Goal: Browse casually

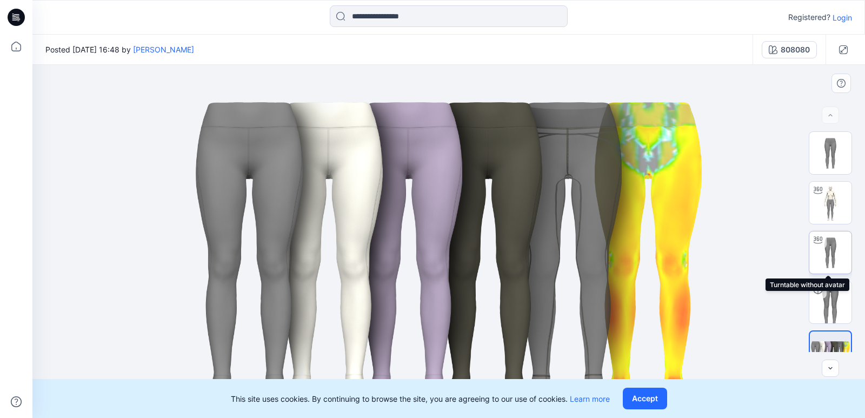
click at [831, 251] on img at bounding box center [831, 253] width 42 height 42
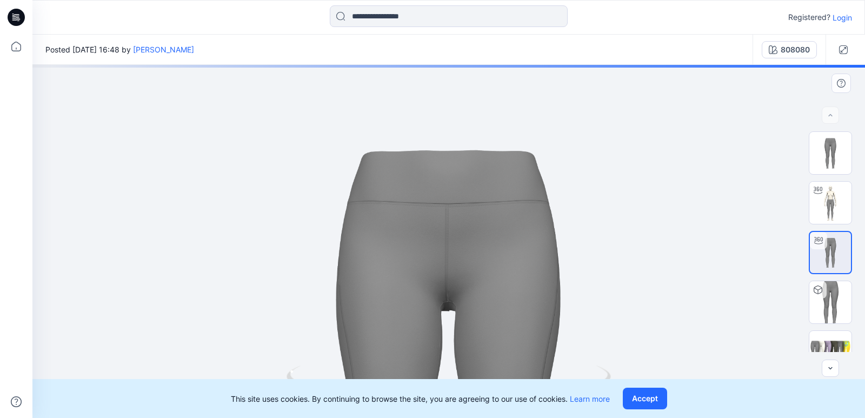
drag, startPoint x: 366, startPoint y: 300, endPoint x: 332, endPoint y: 352, distance: 61.7
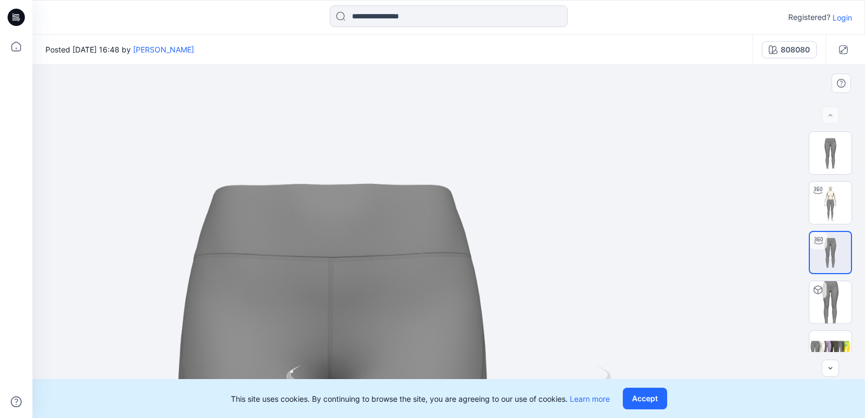
drag, startPoint x: 564, startPoint y: 328, endPoint x: 483, endPoint y: 334, distance: 81.4
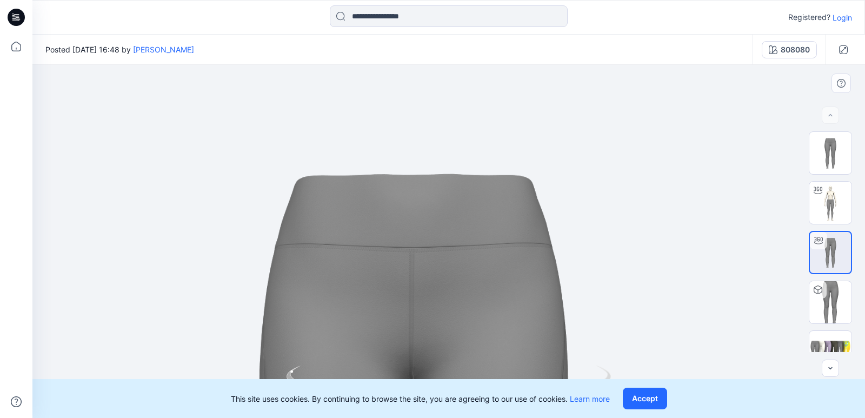
drag, startPoint x: 475, startPoint y: 326, endPoint x: 608, endPoint y: 314, distance: 133.6
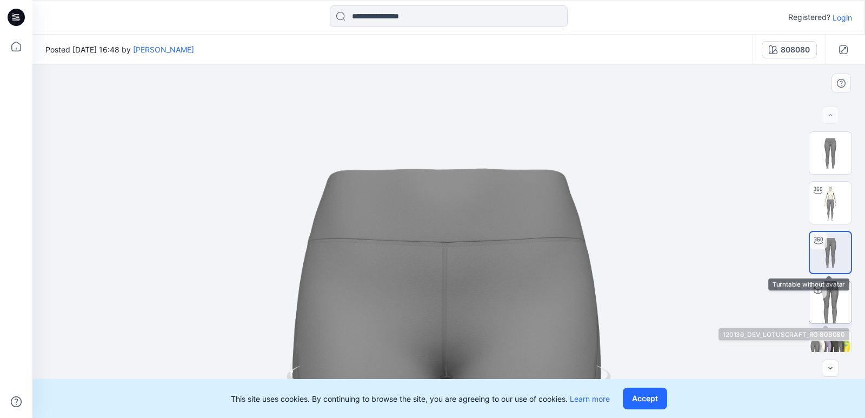
click at [822, 287] on div at bounding box center [818, 289] width 17 height 17
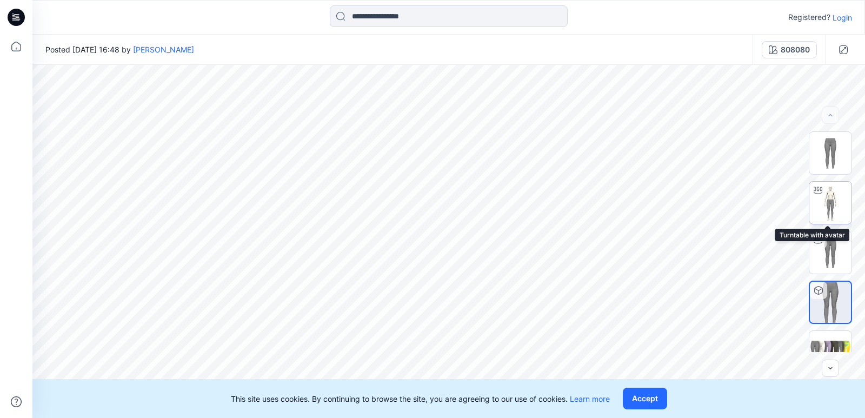
click at [825, 201] on img at bounding box center [831, 203] width 42 height 42
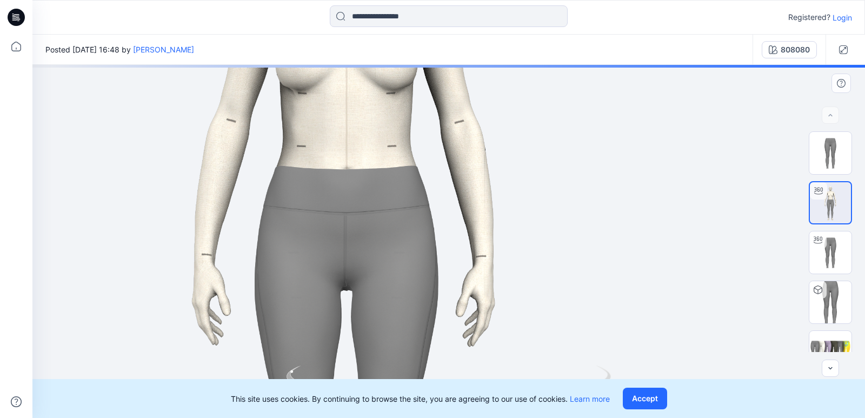
drag, startPoint x: 551, startPoint y: 248, endPoint x: 486, endPoint y: 258, distance: 65.7
click at [484, 259] on img at bounding box center [347, 254] width 1037 height 1037
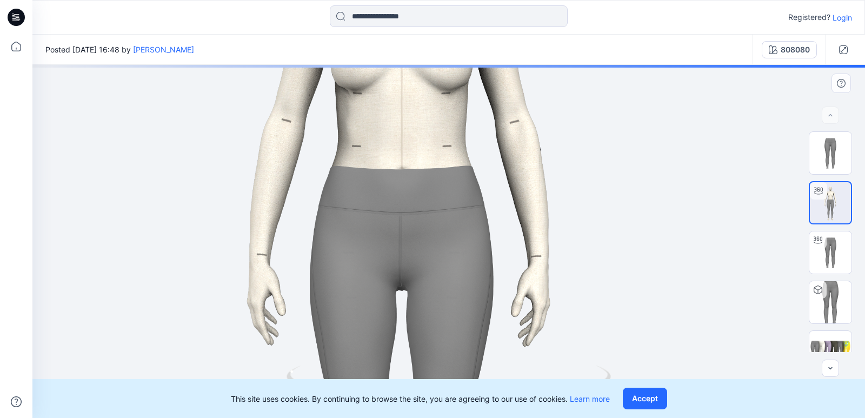
drag, startPoint x: 313, startPoint y: 347, endPoint x: 474, endPoint y: 355, distance: 160.8
click at [474, 355] on img at bounding box center [402, 254] width 1037 height 1037
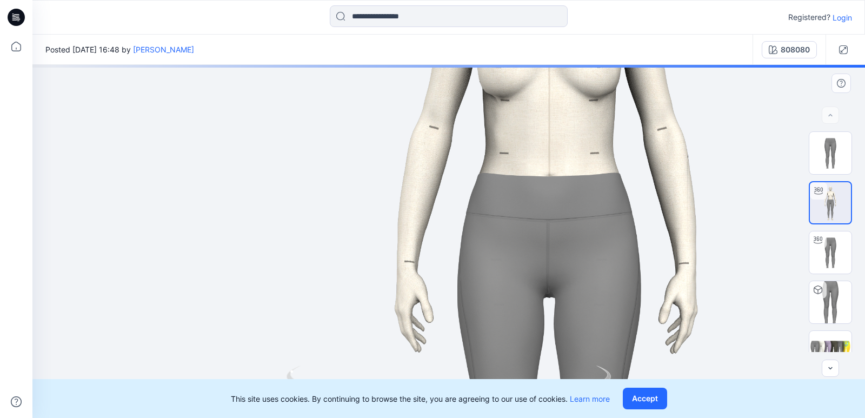
click at [662, 272] on img at bounding box center [549, 261] width 1037 height 1037
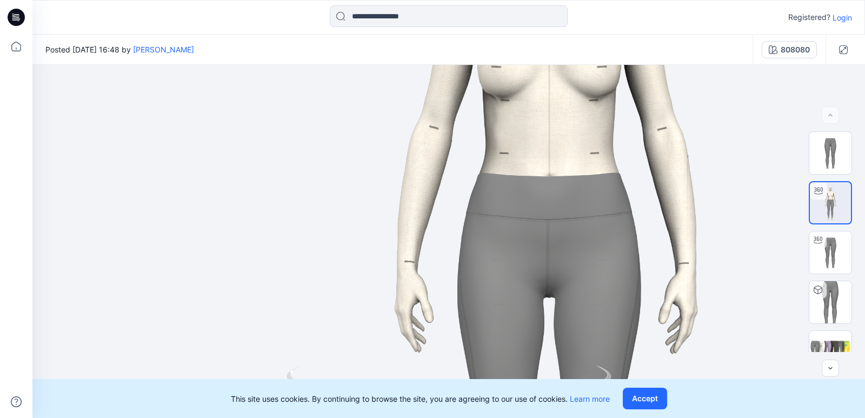
click at [646, 380] on div "This site uses cookies. By continuing to browse the site, you are agreeing to o…" at bounding box center [448, 398] width 833 height 39
click at [652, 363] on img at bounding box center [549, 261] width 1037 height 1037
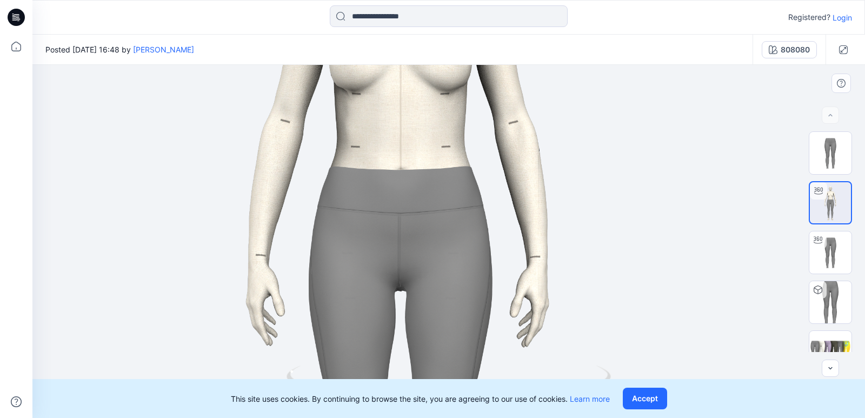
drag, startPoint x: 622, startPoint y: 368, endPoint x: 485, endPoint y: 356, distance: 137.4
click at [484, 357] on img at bounding box center [401, 254] width 1037 height 1037
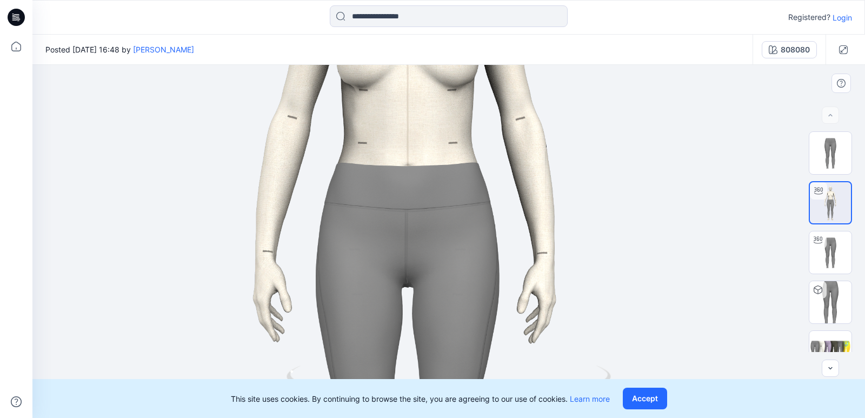
click at [553, 306] on img at bounding box center [408, 250] width 1037 height 1037
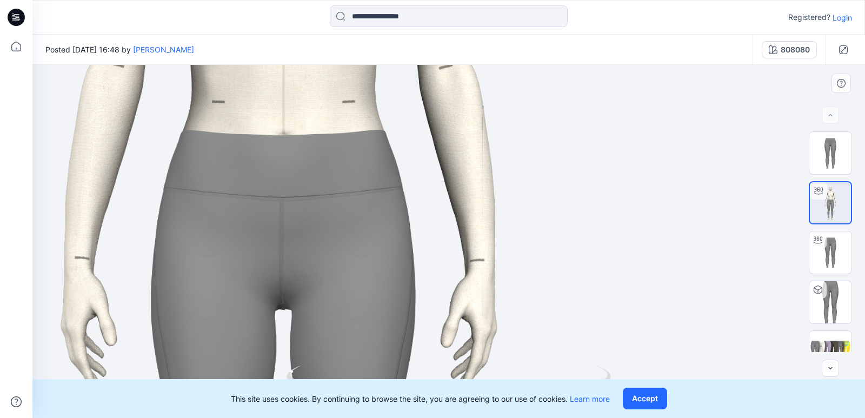
drag, startPoint x: 460, startPoint y: 310, endPoint x: 448, endPoint y: 306, distance: 12.7
click at [420, 309] on img at bounding box center [284, 256] width 1493 height 1493
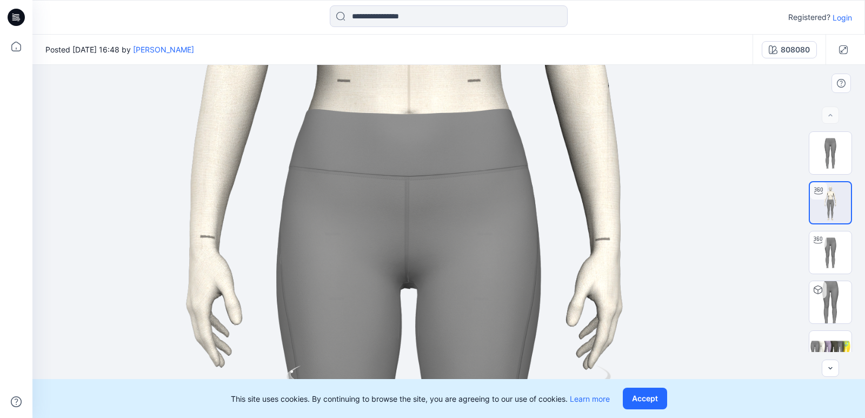
drag, startPoint x: 487, startPoint y: 305, endPoint x: 615, endPoint y: 283, distance: 129.5
click at [615, 283] on img at bounding box center [409, 235] width 1493 height 1493
click at [584, 217] on img at bounding box center [409, 235] width 1493 height 1493
click at [586, 218] on img at bounding box center [409, 235] width 1493 height 1493
drag, startPoint x: 586, startPoint y: 218, endPoint x: 606, endPoint y: 244, distance: 32.8
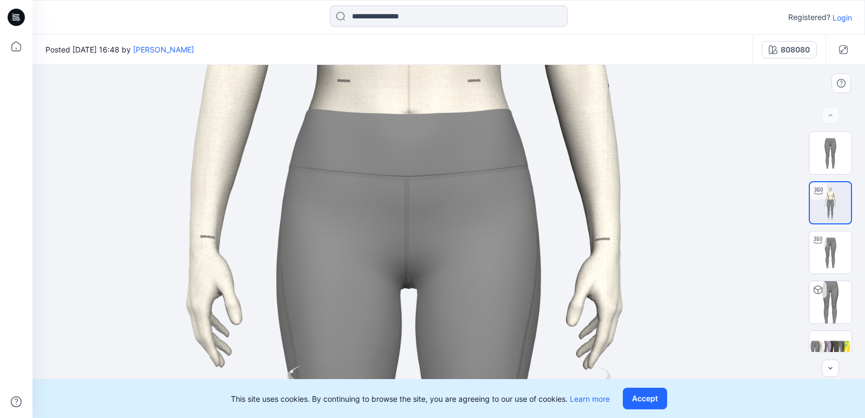
click at [588, 220] on img at bounding box center [409, 235] width 1493 height 1493
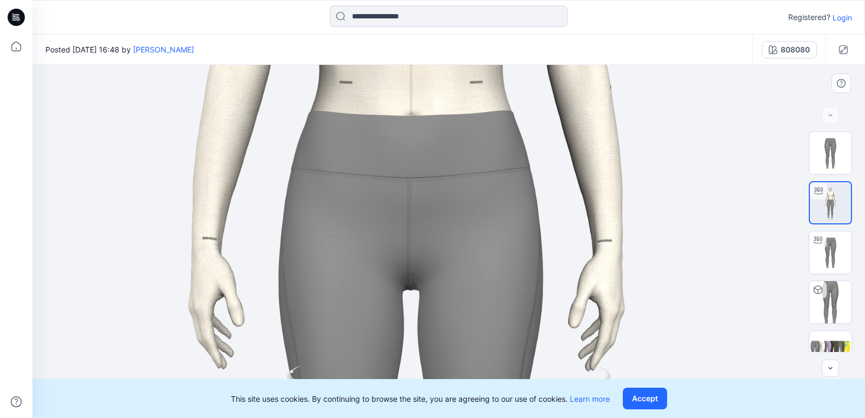
click at [586, 262] on img at bounding box center [411, 237] width 1493 height 1493
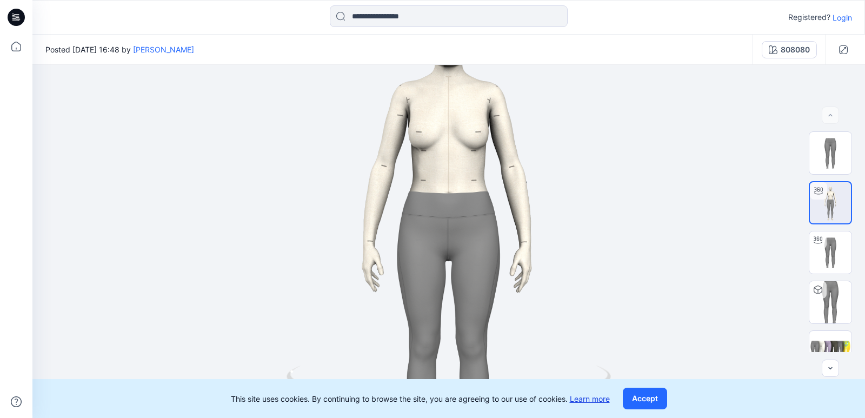
click at [600, 399] on link "Learn more" at bounding box center [590, 398] width 40 height 9
click at [643, 395] on button "Accept" at bounding box center [645, 399] width 44 height 22
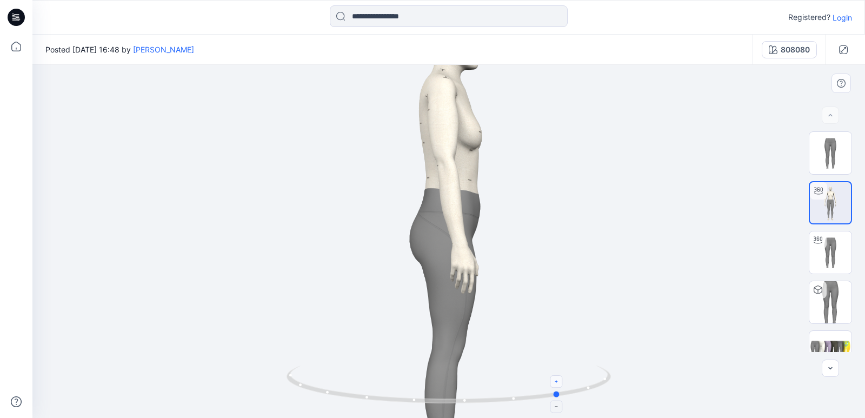
drag, startPoint x: 457, startPoint y: 402, endPoint x: 563, endPoint y: 382, distance: 107.5
click at [563, 382] on icon at bounding box center [450, 386] width 327 height 41
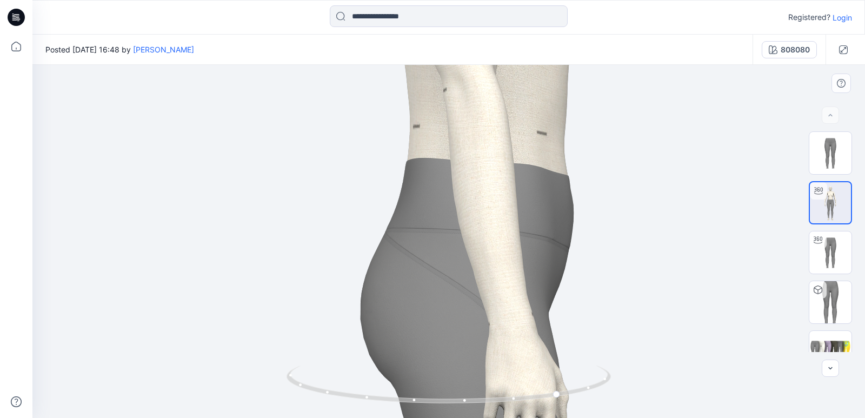
drag, startPoint x: 414, startPoint y: 259, endPoint x: 446, endPoint y: 322, distance: 71.6
click at [446, 322] on img at bounding box center [478, 315] width 1749 height 1749
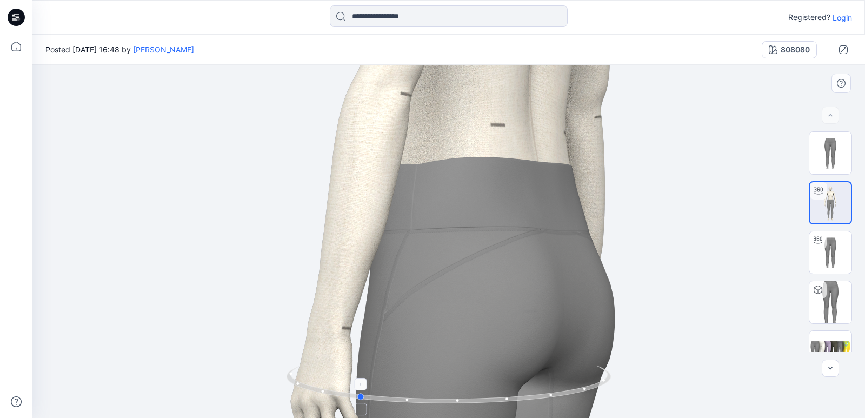
drag, startPoint x: 451, startPoint y: 403, endPoint x: 574, endPoint y: 385, distance: 124.7
click at [575, 385] on icon at bounding box center [450, 386] width 327 height 41
